Goal: Information Seeking & Learning: Find specific fact

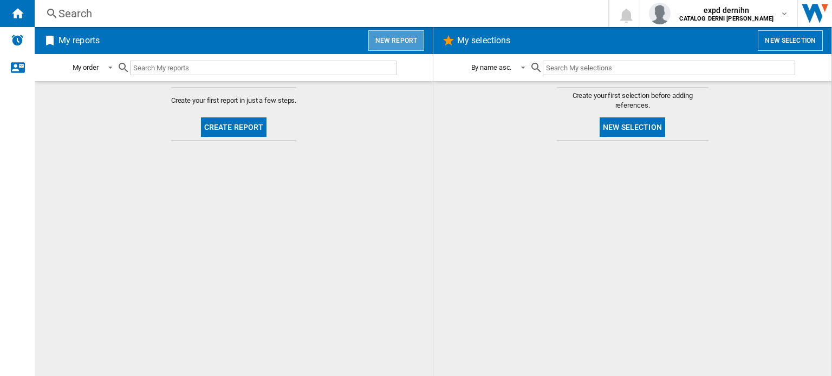
click at [411, 38] on button "New report" at bounding box center [396, 40] width 56 height 21
click at [172, 18] on div "Search" at bounding box center [319, 13] width 522 height 15
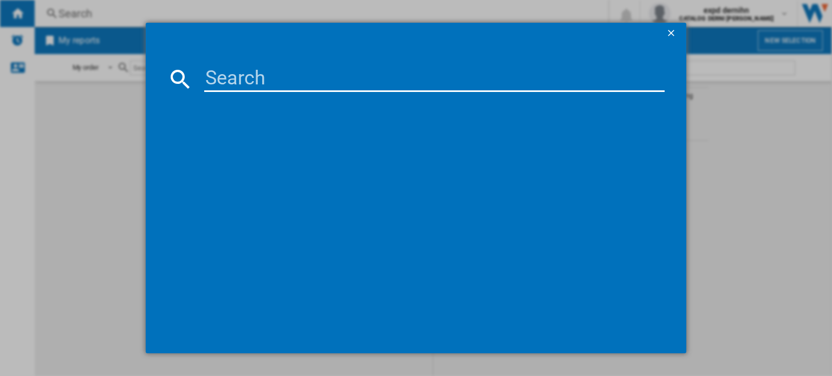
click at [238, 75] on input at bounding box center [434, 79] width 460 height 26
paste input "FUJIFILM INSTAX MINI EVO BLACK"
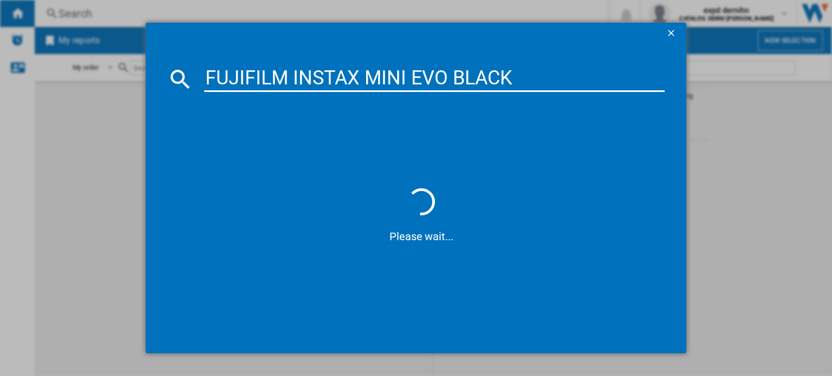
type input "FUJIFILM INSTAX MINI EVO BLACK"
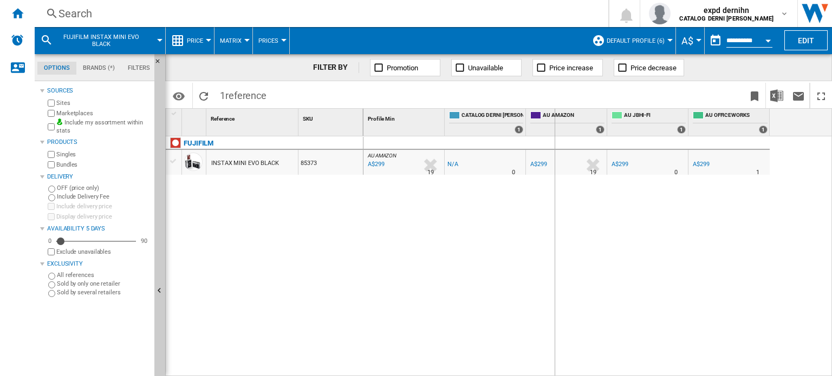
drag, startPoint x: 526, startPoint y: 124, endPoint x: 556, endPoint y: 120, distance: 30.1
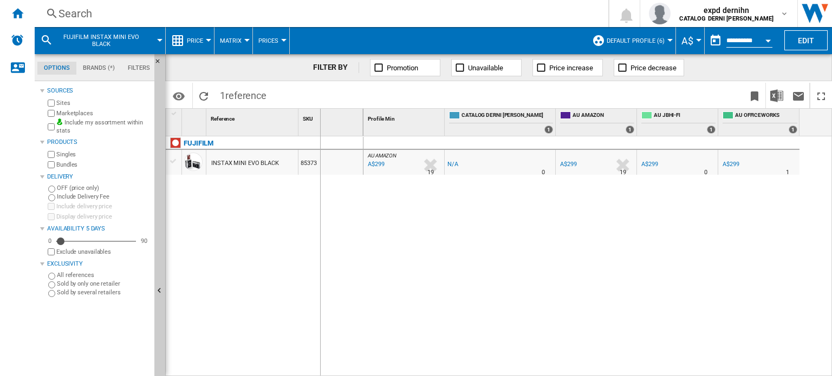
drag, startPoint x: 298, startPoint y: 133, endPoint x: 320, endPoint y: 132, distance: 22.2
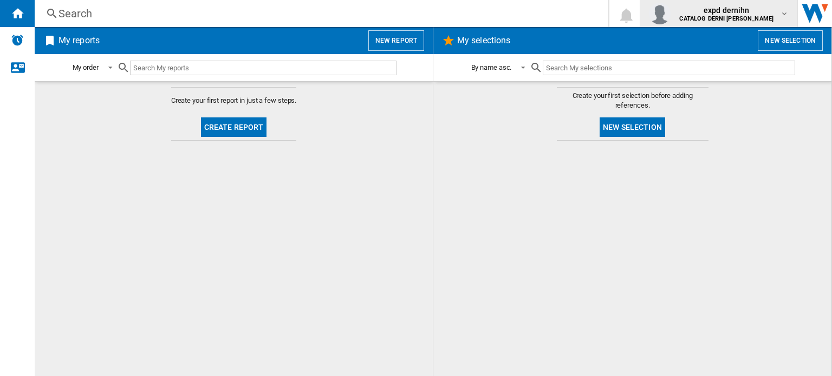
click at [700, 19] on b "CATALOG DERNI HARVEY NORMAN" at bounding box center [726, 18] width 94 height 7
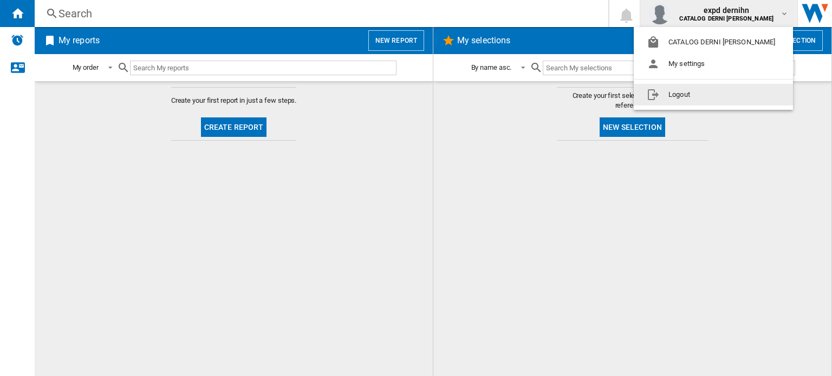
click at [707, 97] on button "Logout" at bounding box center [713, 95] width 159 height 22
